Goal: Book appointment/travel/reservation

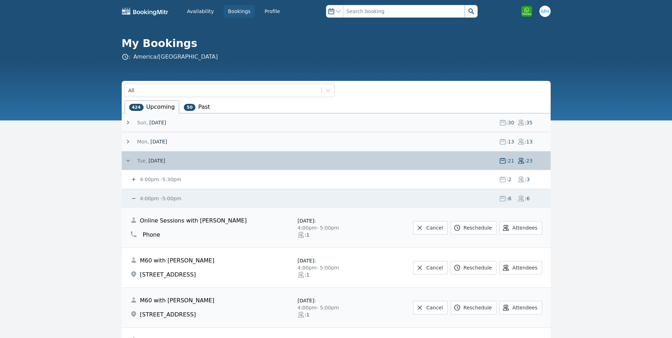
click at [154, 154] on div "[DATE] : 21 : 23" at bounding box center [338, 160] width 426 height 18
click at [152, 158] on span "[DATE]" at bounding box center [157, 160] width 17 height 7
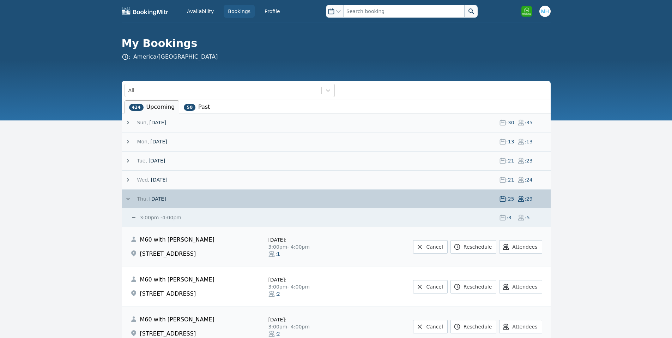
click at [150, 196] on span "[DATE]" at bounding box center [157, 198] width 17 height 7
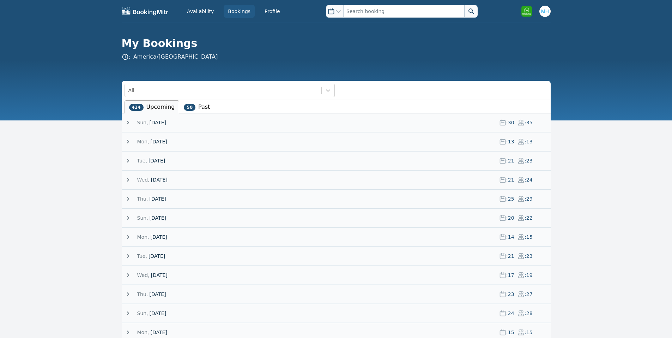
click at [167, 234] on span "[DATE]" at bounding box center [158, 236] width 17 height 7
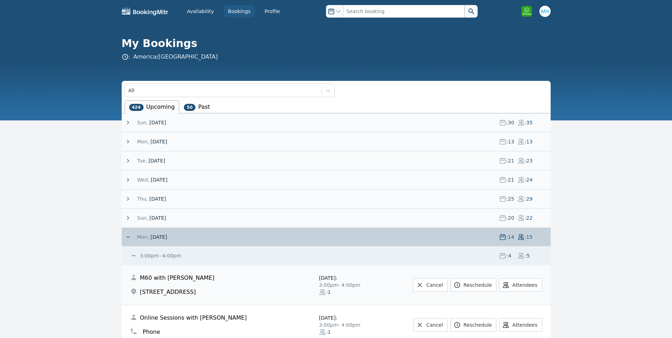
click at [167, 234] on span "[DATE]" at bounding box center [158, 236] width 17 height 7
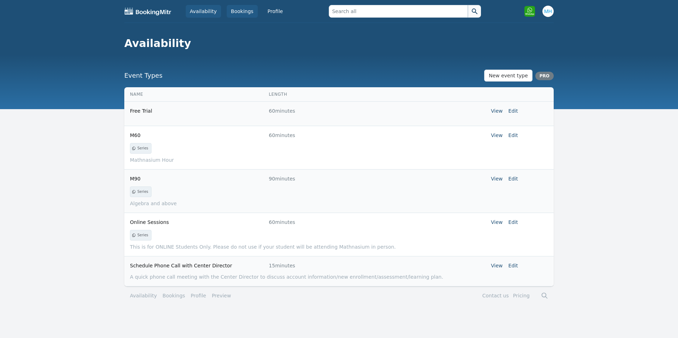
drag, startPoint x: 0, startPoint y: 0, endPoint x: 243, endPoint y: 15, distance: 243.6
click at [243, 15] on link "Bookings" at bounding box center [242, 11] width 31 height 13
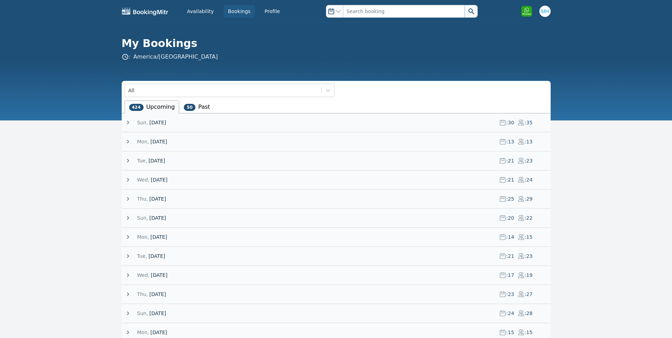
click at [160, 125] on span "[DATE]" at bounding box center [158, 122] width 17 height 7
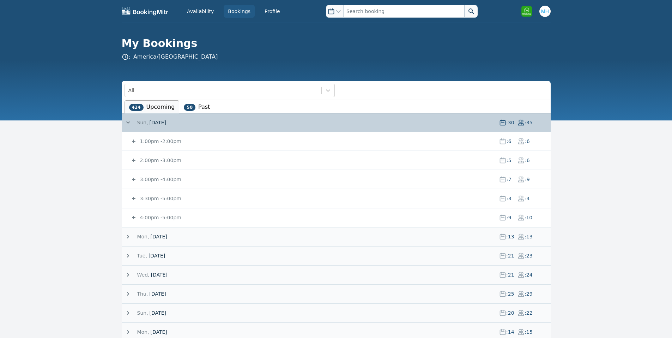
click at [167, 142] on small "1:00pm - 2:00pm" at bounding box center [160, 141] width 43 height 6
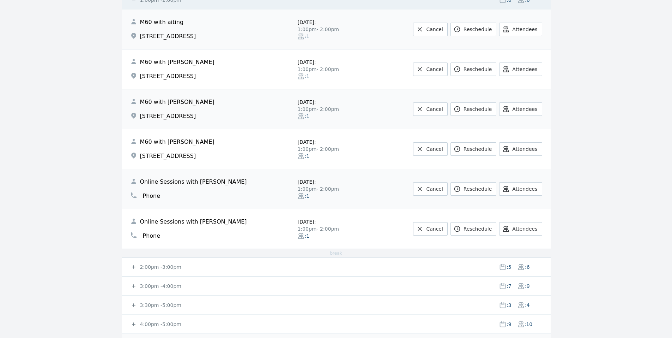
scroll to position [282, 0]
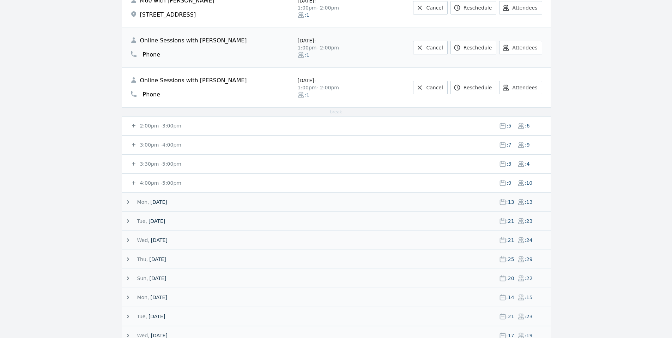
click at [156, 126] on small "2:00pm - 3:00pm" at bounding box center [160, 126] width 43 height 6
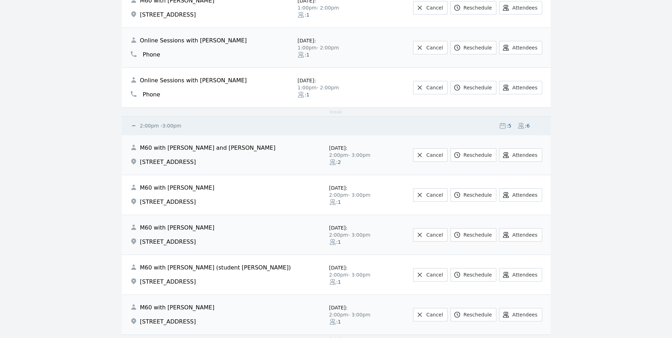
scroll to position [423, 0]
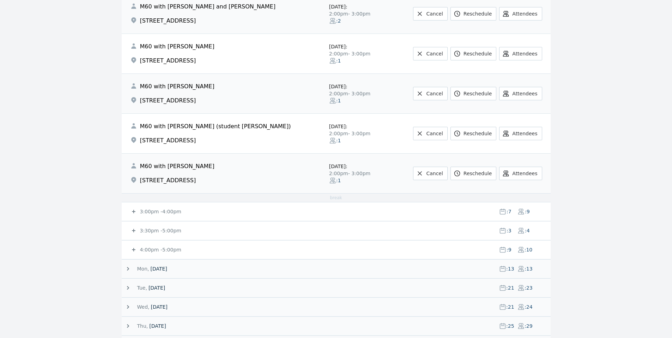
click at [148, 214] on small "3:00pm - 4:00pm" at bounding box center [160, 212] width 43 height 6
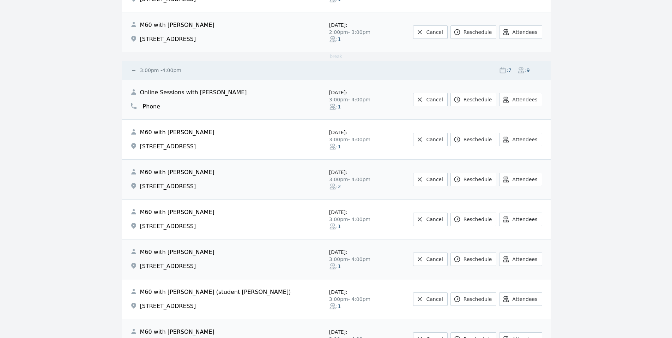
scroll to position [847, 0]
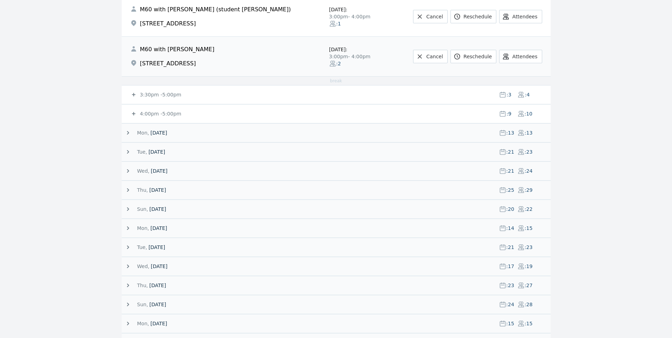
click at [157, 95] on small "3:30pm - 5:00pm" at bounding box center [160, 95] width 43 height 6
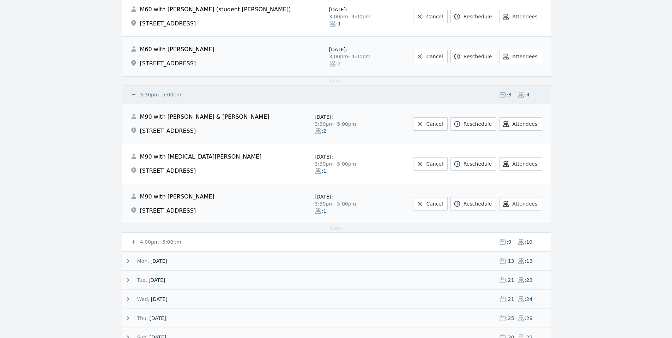
click at [152, 241] on small "4:00pm - 5:00pm" at bounding box center [160, 242] width 43 height 6
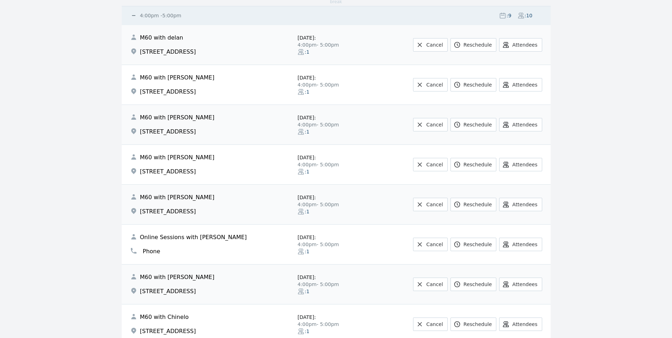
scroll to position [1129, 0]
